Goal: Use online tool/utility: Use online tool/utility

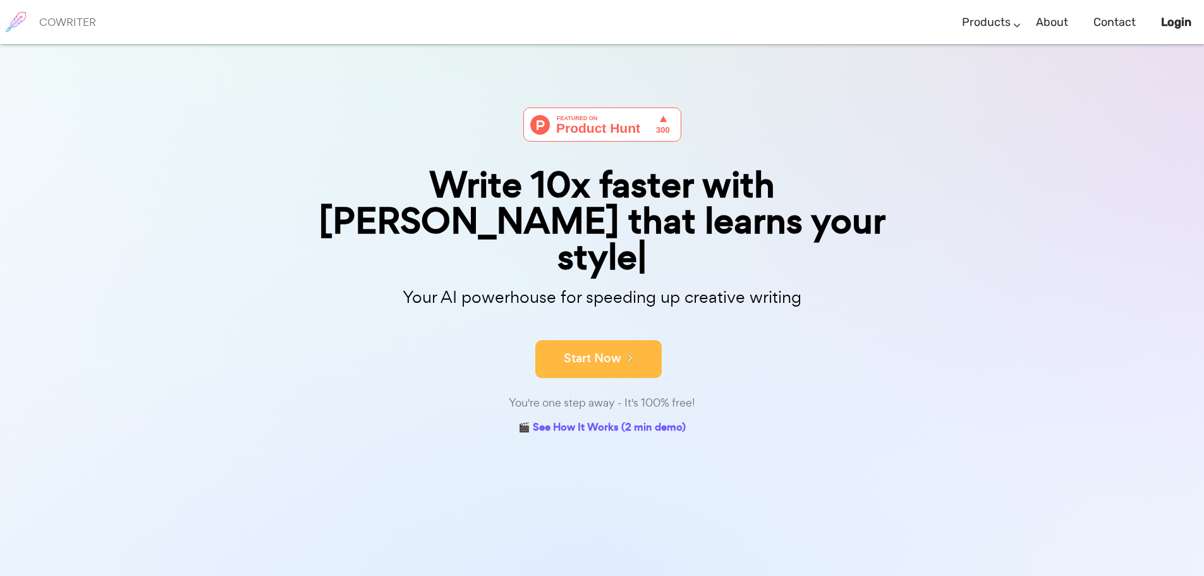
click at [619, 340] on button "Start Now" at bounding box center [598, 359] width 126 height 38
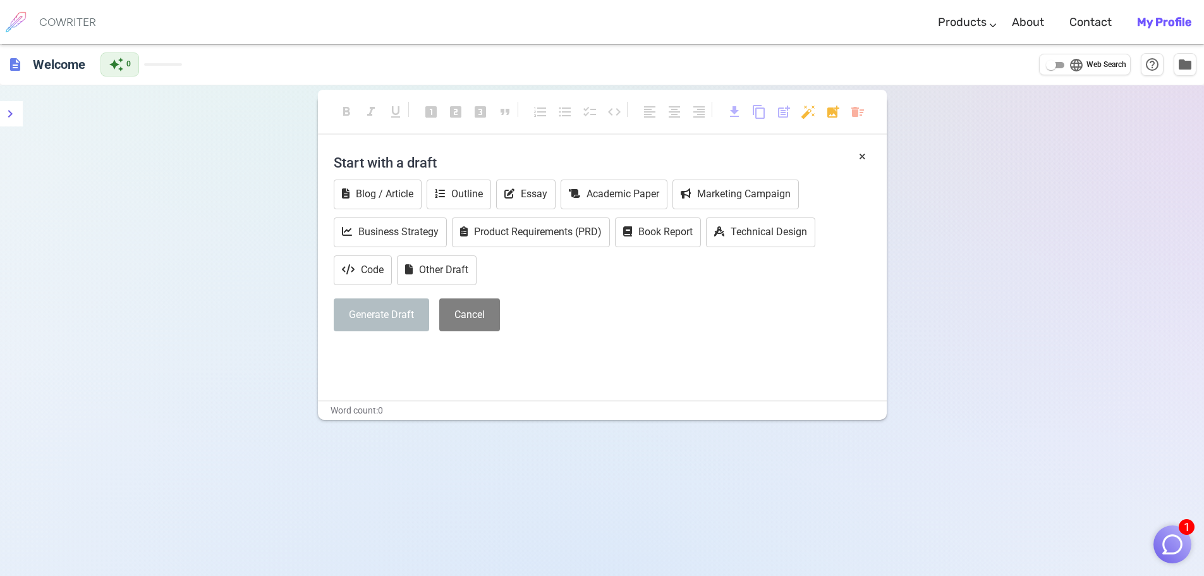
click at [397, 157] on h4 "Start with a draft" at bounding box center [602, 162] width 537 height 30
click at [384, 314] on button "Generate Draft" at bounding box center [381, 315] width 95 height 34
click at [419, 157] on h4 "Start with a draft" at bounding box center [602, 162] width 537 height 30
click at [441, 168] on h4 "Start with a draft" at bounding box center [602, 162] width 537 height 30
click at [437, 158] on h4 "Start with a draft" at bounding box center [602, 162] width 537 height 30
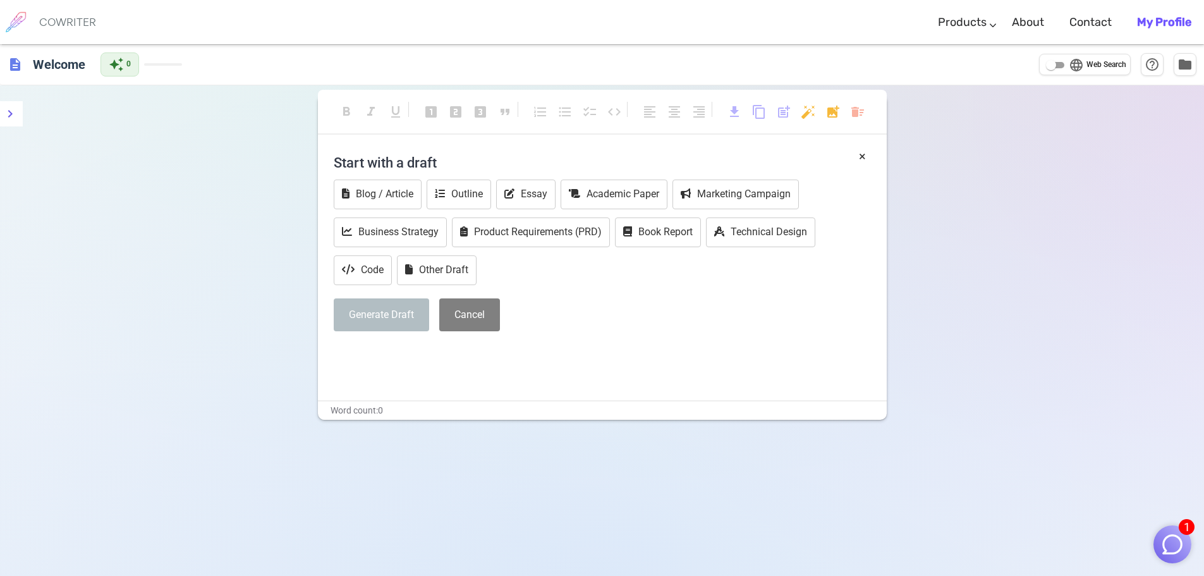
click at [437, 158] on h4 "Start with a draft" at bounding box center [602, 162] width 537 height 30
click at [585, 260] on div "Blog / Article Outline Essay Academic Paper Marketing Campaign Business Strateg…" at bounding box center [602, 234] width 537 height 108
click at [555, 272] on div "Blog / Article Outline Essay Academic Paper Marketing Campaign Business Strateg…" at bounding box center [602, 234] width 537 height 108
click at [443, 275] on button "Other Draft" at bounding box center [437, 270] width 80 height 30
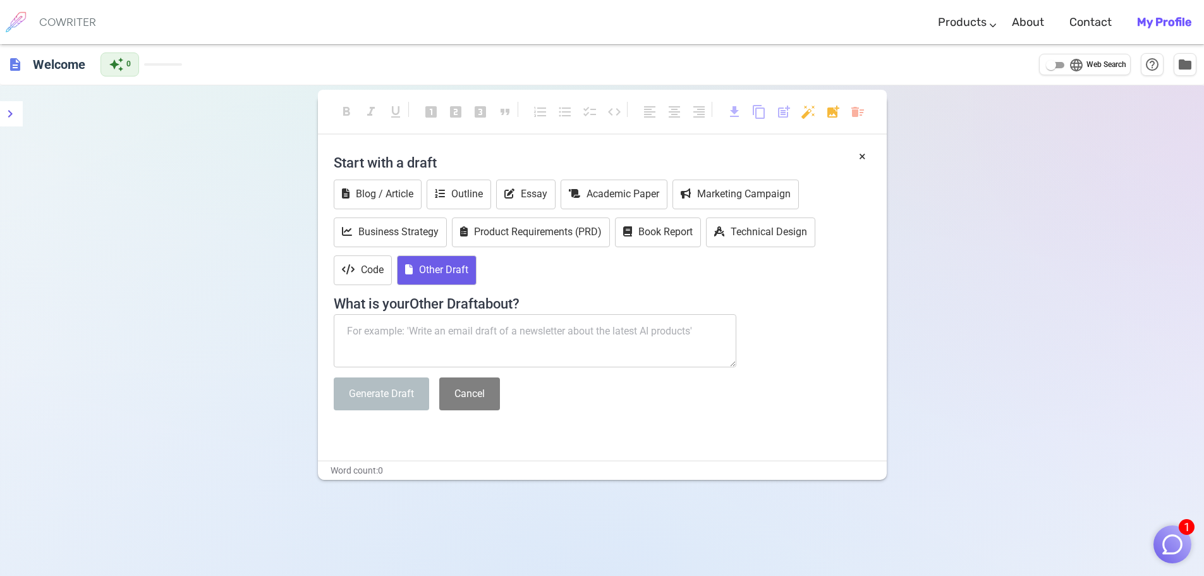
click at [451, 328] on textarea at bounding box center [535, 340] width 403 height 53
type textarea "Lizards"
click at [399, 396] on button "Generate Draft" at bounding box center [381, 394] width 95 height 34
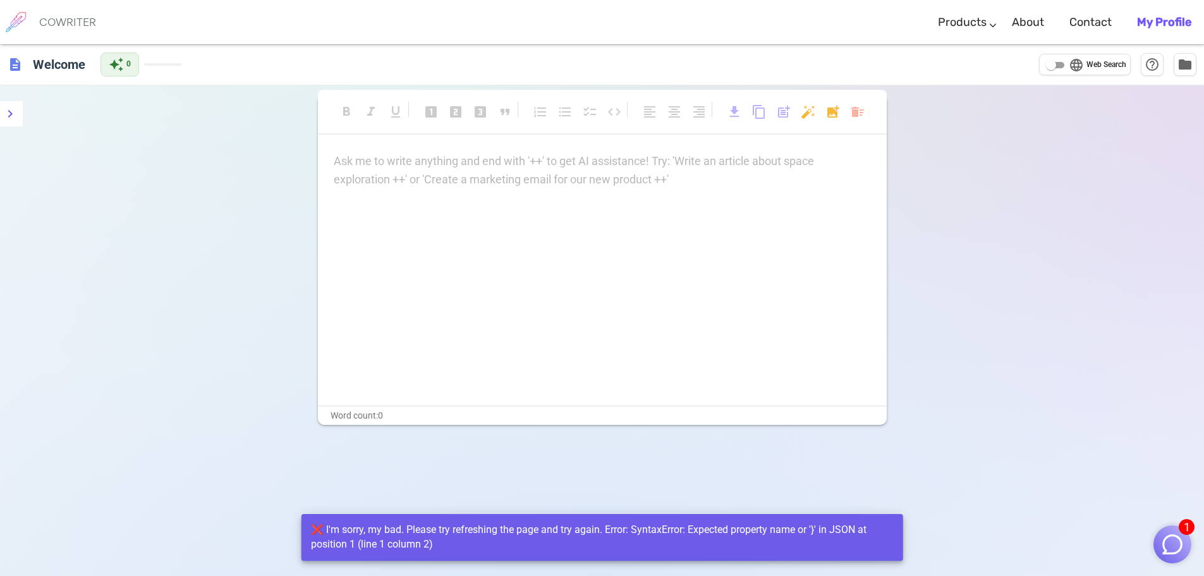
click at [446, 171] on div "Ask me to write anything and end with '++' to get AI assistance! Try: 'Write an…" at bounding box center [602, 170] width 537 height 37
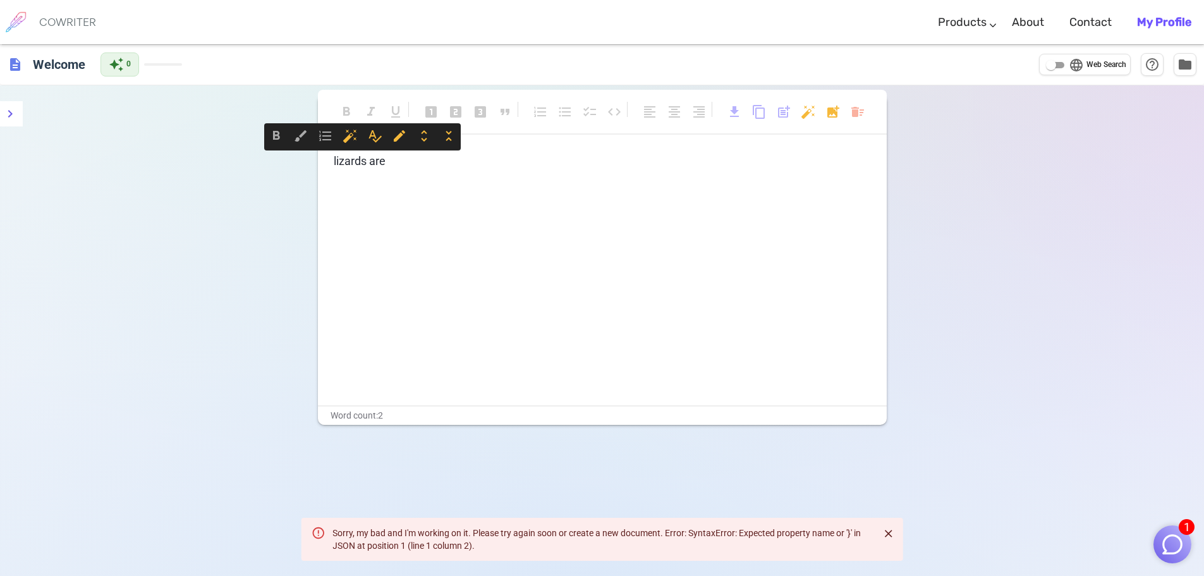
drag, startPoint x: 437, startPoint y: 168, endPoint x: 165, endPoint y: 126, distance: 275.7
click at [166, 128] on div "format_bold format_italic format_underlined looks_one looks_two looks_3 format_…" at bounding box center [602, 373] width 1204 height 576
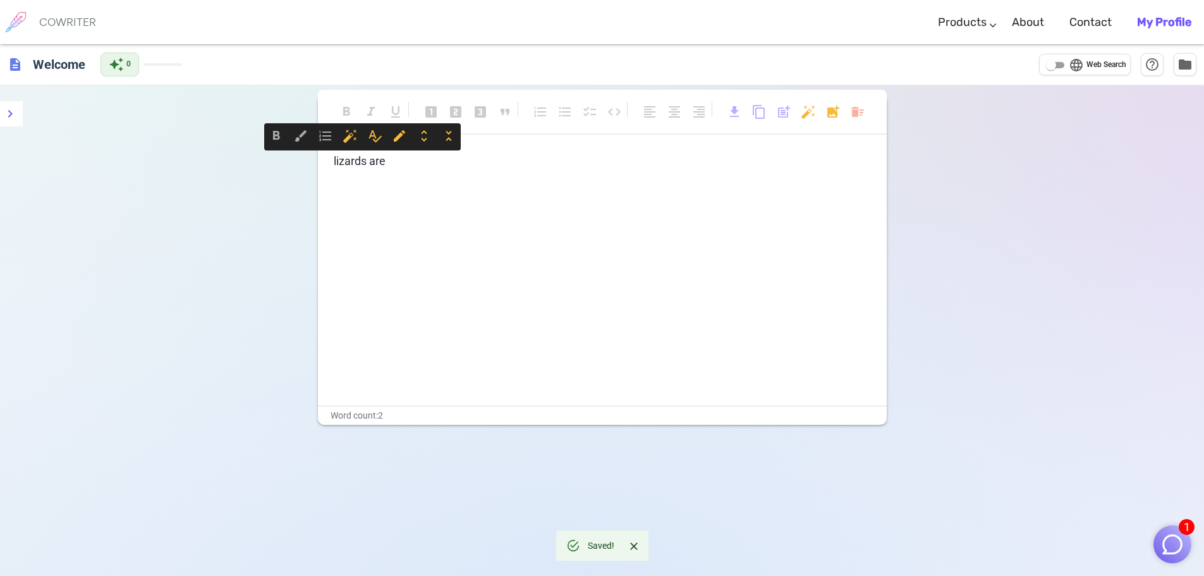
click at [857, 111] on body "1 COWRITER Products Writing Marketing Emails Images (soon) About Contact My Pro…" at bounding box center [602, 330] width 1204 height 661
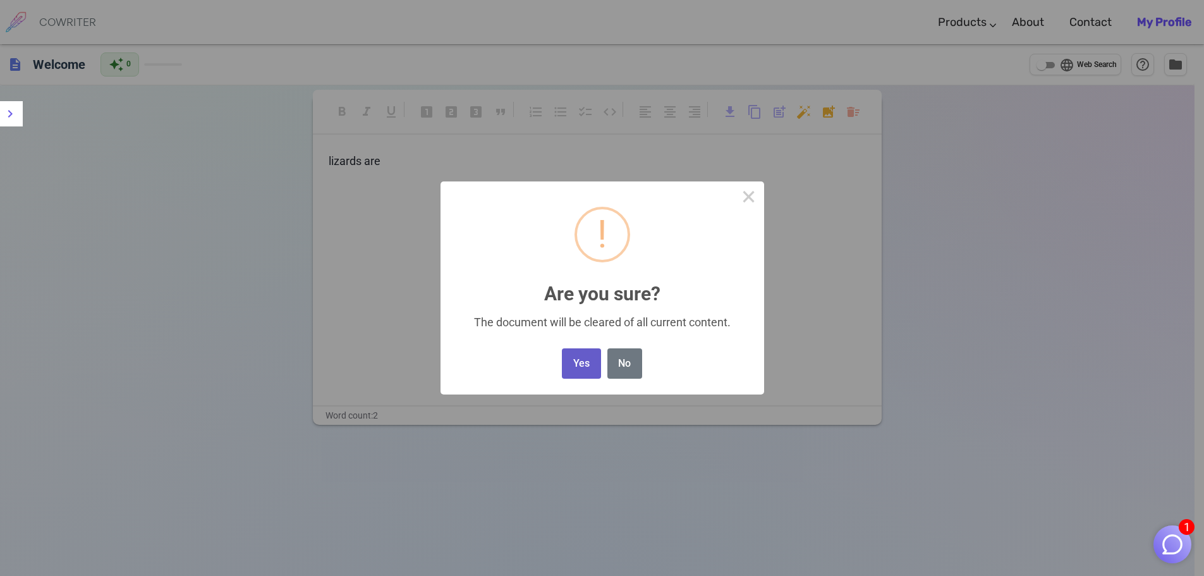
click at [575, 372] on button "Yes" at bounding box center [581, 363] width 39 height 31
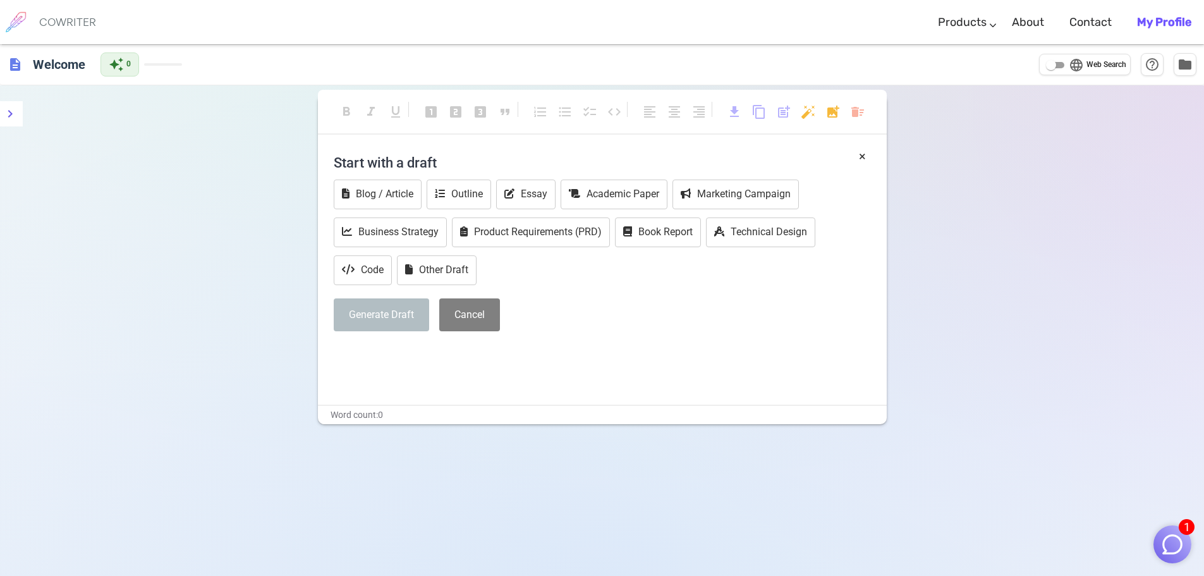
click at [398, 159] on h4 "Start with a draft" at bounding box center [602, 162] width 537 height 30
click at [407, 164] on h4 "Start with a draft" at bounding box center [602, 162] width 537 height 30
click at [388, 313] on button "Generate Draft" at bounding box center [381, 315] width 95 height 34
click at [387, 315] on button "Generate Draft" at bounding box center [381, 315] width 95 height 34
click at [471, 314] on button "Cancel" at bounding box center [469, 315] width 61 height 34
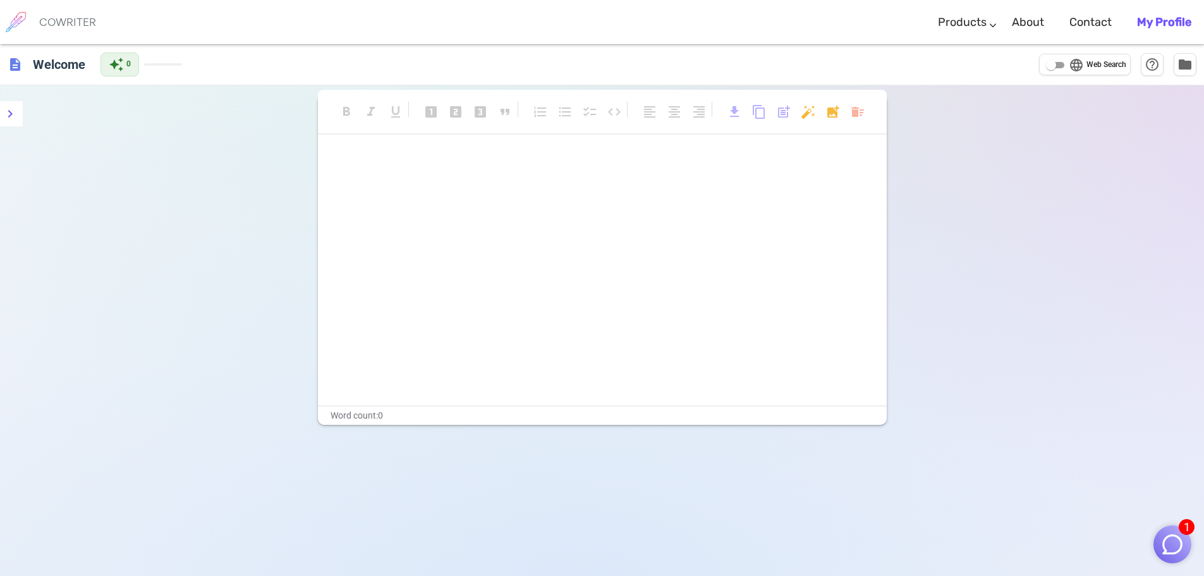
click at [436, 169] on p "﻿" at bounding box center [602, 161] width 537 height 18
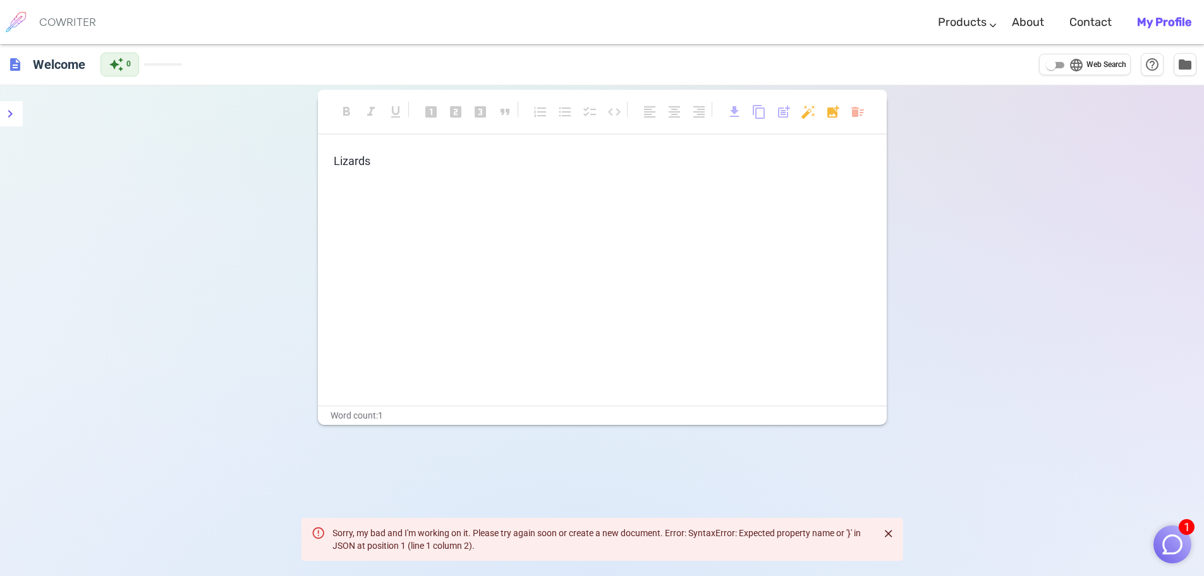
drag, startPoint x: 436, startPoint y: 171, endPoint x: 316, endPoint y: 172, distance: 120.1
click at [316, 172] on div "format_bold format_italic format_underlined looks_one looks_two looks_3 format_…" at bounding box center [602, 373] width 1204 height 576
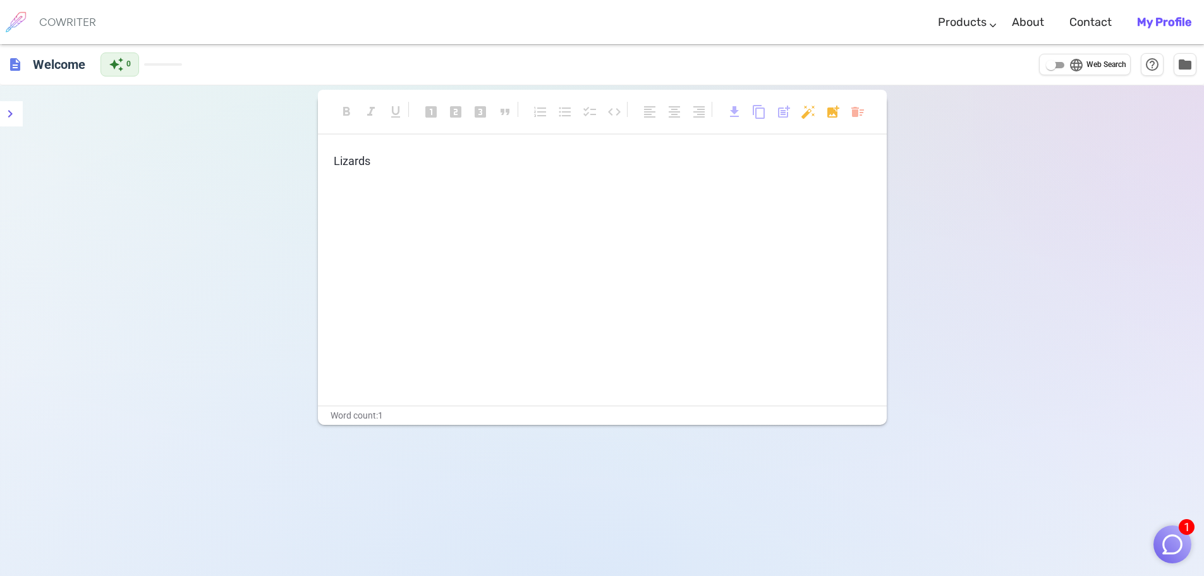
drag, startPoint x: 375, startPoint y: 164, endPoint x: 292, endPoint y: 161, distance: 82.9
click at [292, 161] on div "format_bold format_italic format_underlined looks_one looks_two looks_3 format_…" at bounding box center [602, 373] width 1204 height 576
click at [397, 169] on p "Lizards" at bounding box center [602, 161] width 537 height 18
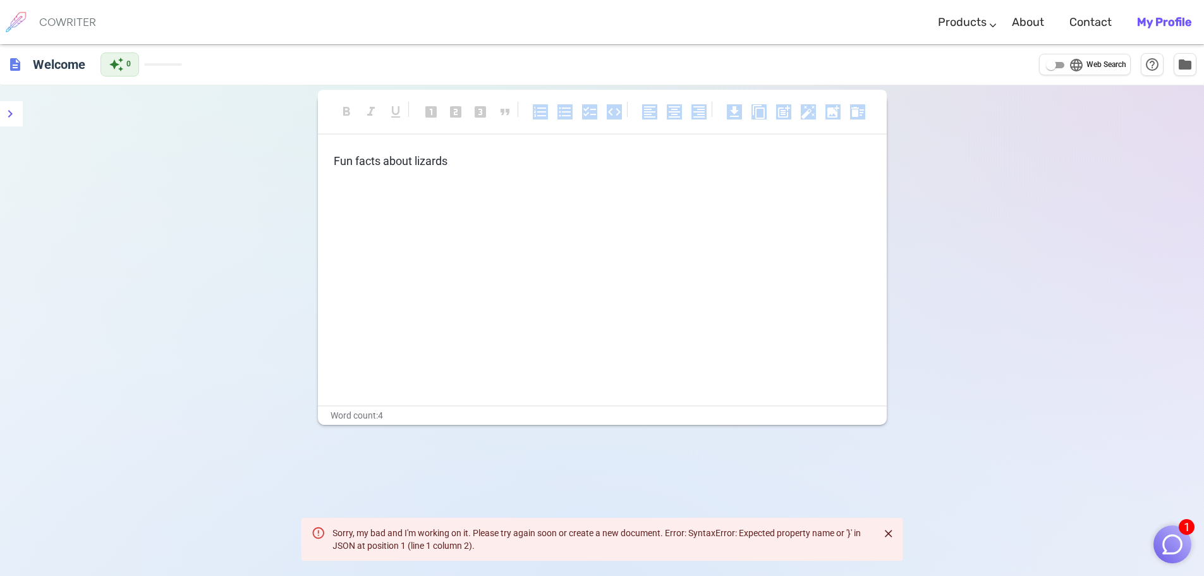
drag, startPoint x: 527, startPoint y: 143, endPoint x: 184, endPoint y: 162, distance: 343.1
click at [186, 162] on div "format_bold format_italic format_underlined looks_one looks_two looks_3 format_…" at bounding box center [602, 373] width 1204 height 576
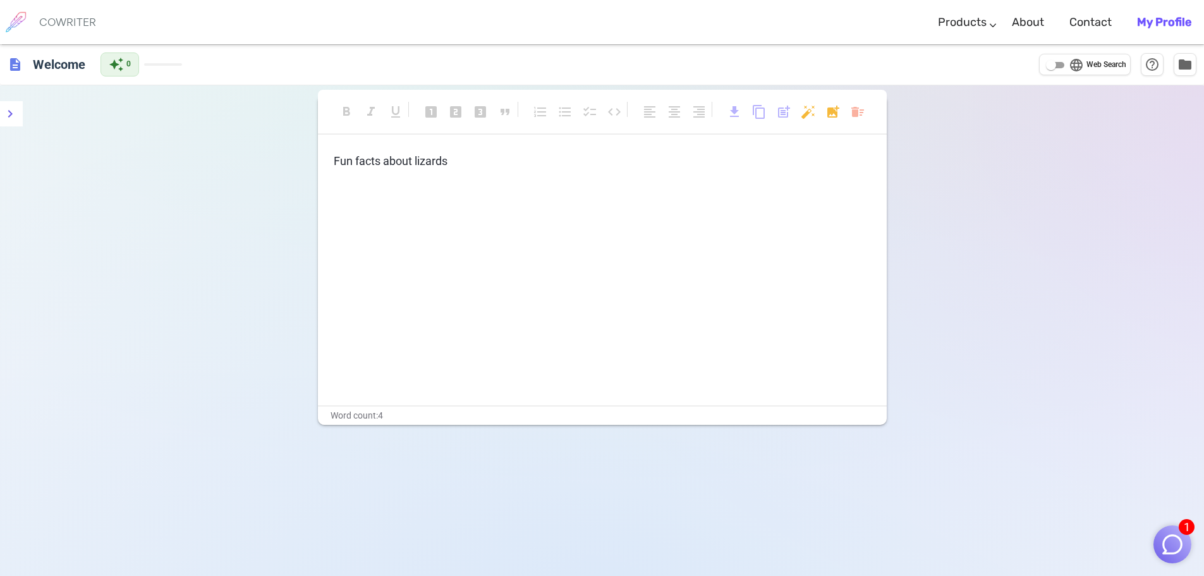
click at [628, 174] on div "Fun facts about lizards ﻿ ﻿ ﻿" at bounding box center [602, 196] width 537 height 88
drag, startPoint x: 124, startPoint y: 61, endPoint x: 131, endPoint y: 63, distance: 7.2
click at [130, 63] on div "auto_awesome 0" at bounding box center [120, 64] width 39 height 24
drag, startPoint x: 157, startPoint y: 190, endPoint x: 30, endPoint y: 4, distance: 226.0
click at [154, 185] on div "format_bold format_italic format_underlined looks_one looks_two looks_3 format_…" at bounding box center [602, 373] width 1204 height 576
